Goal: Check status: Check status

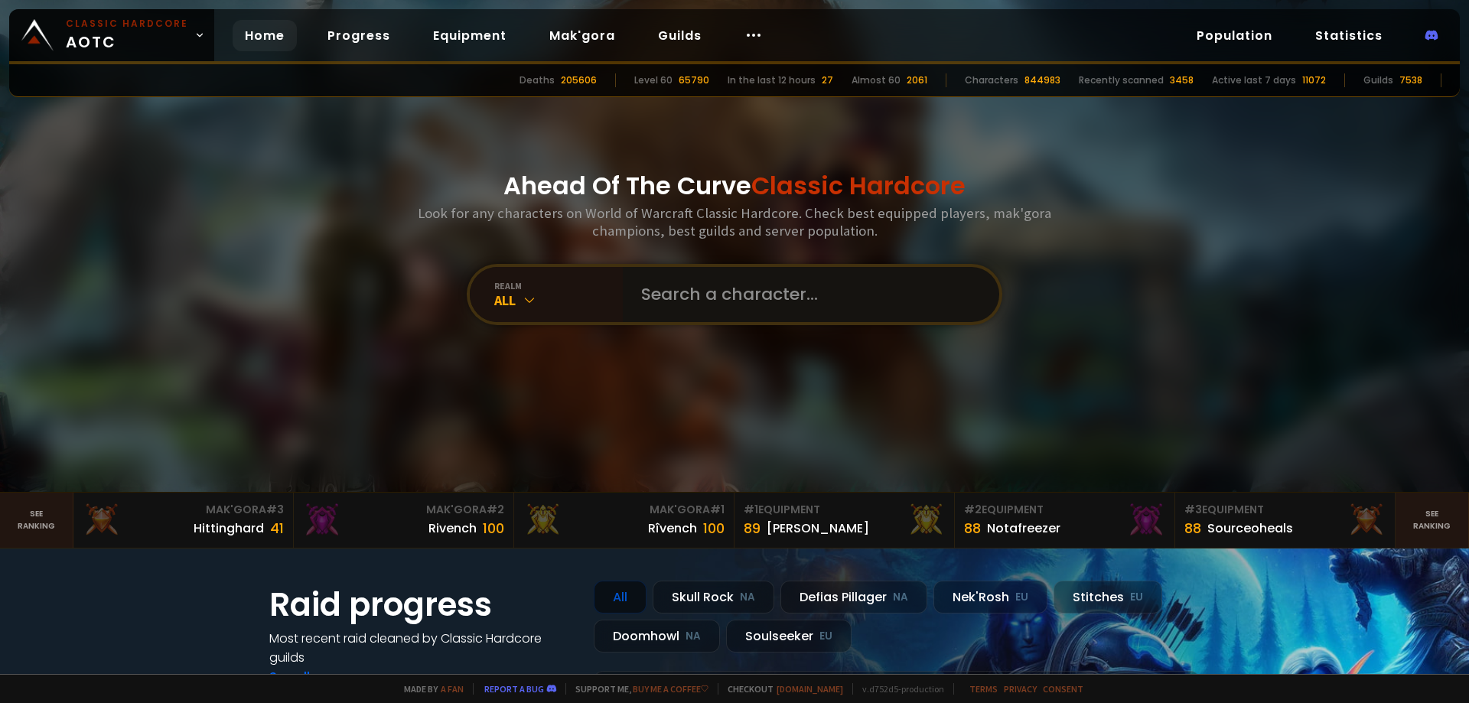
click at [741, 281] on input "text" at bounding box center [806, 294] width 349 height 55
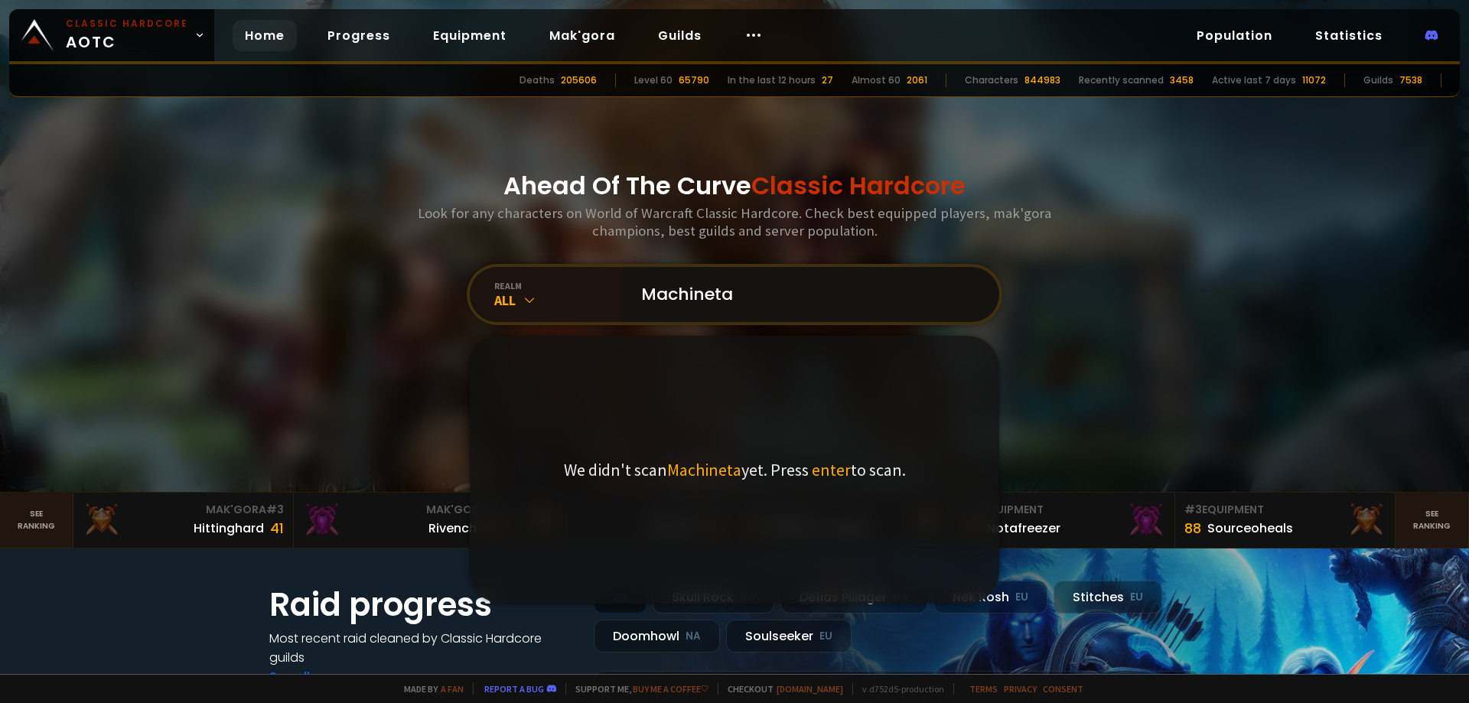
click at [767, 298] on input "Machineta" at bounding box center [806, 294] width 349 height 55
type input "Machineta"
click at [833, 442] on div "We didn't scan Machineta yet. Press enter to scan." at bounding box center [734, 470] width 529 height 268
drag, startPoint x: 834, startPoint y: 467, endPoint x: 830, endPoint y: 474, distance: 7.9
click at [834, 468] on span "enter" at bounding box center [831, 469] width 39 height 21
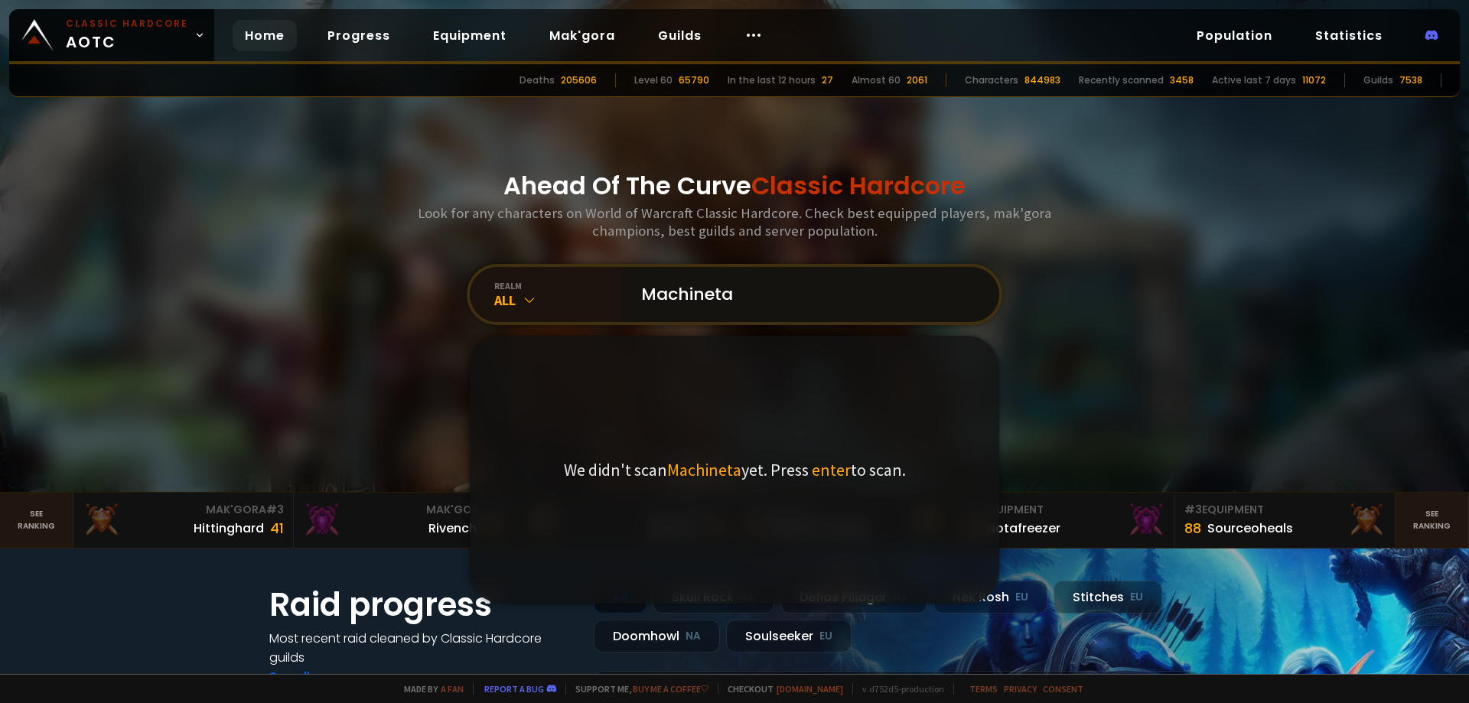
click at [753, 290] on input "Machineta" at bounding box center [806, 294] width 349 height 55
click at [744, 293] on input "Machineta" at bounding box center [806, 294] width 349 height 55
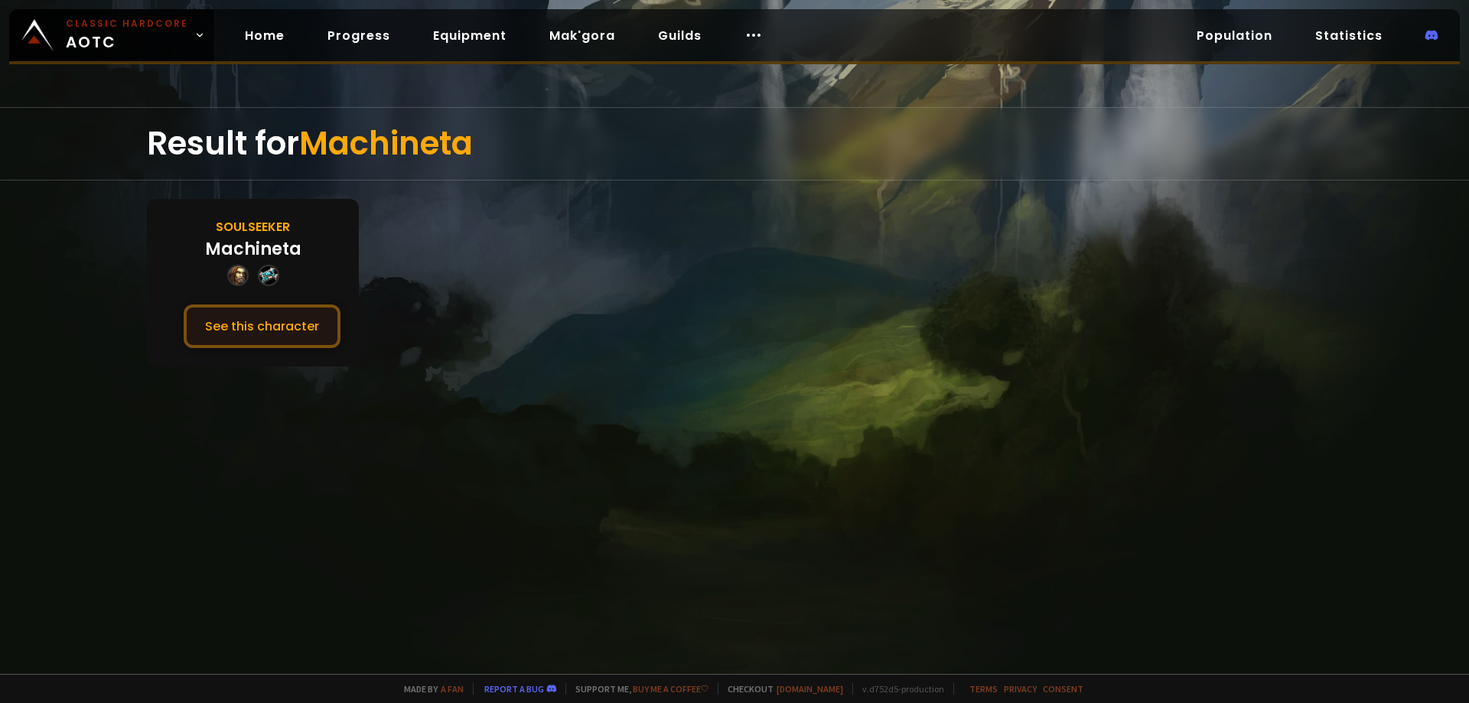
click at [298, 343] on button "See this character" at bounding box center [262, 326] width 157 height 44
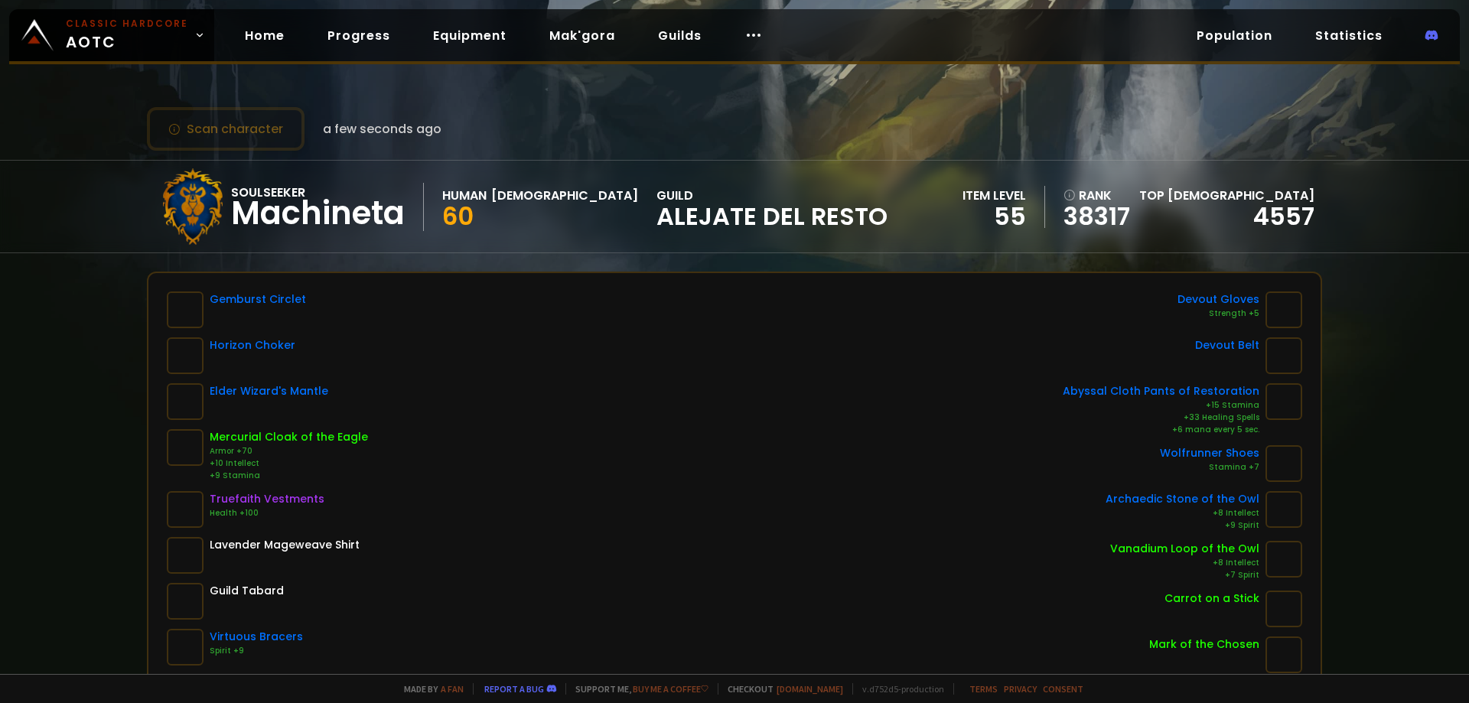
scroll to position [76, 0]
